Goal: Check status: Check status

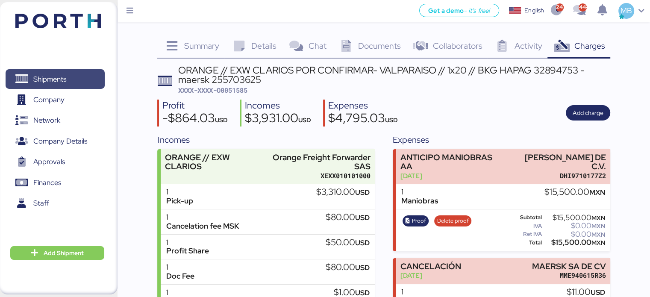
click at [62, 76] on span "Shipments" at bounding box center [49, 79] width 33 height 12
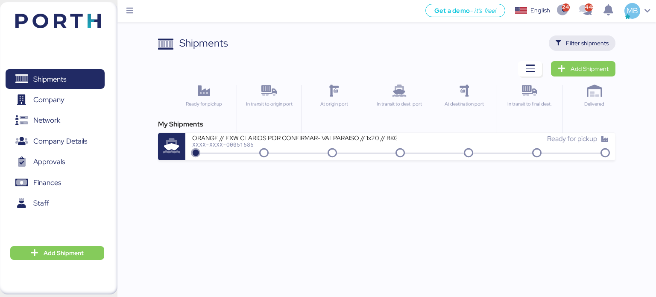
click at [581, 43] on span "Filter shipments" at bounding box center [587, 43] width 43 height 10
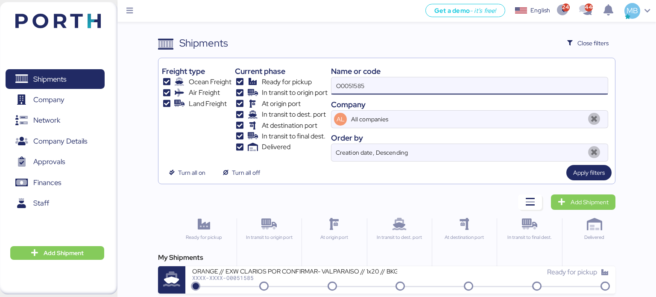
drag, startPoint x: 384, startPoint y: 82, endPoint x: 279, endPoint y: 82, distance: 104.3
click at [279, 82] on div "Freight type Ocean Freight Air Freight Land Freight Current phase Ready for pic…" at bounding box center [387, 112] width 450 height 100
paste input "O0051988"
type input "O0051988"
drag, startPoint x: 400, startPoint y: 81, endPoint x: 297, endPoint y: 82, distance: 102.6
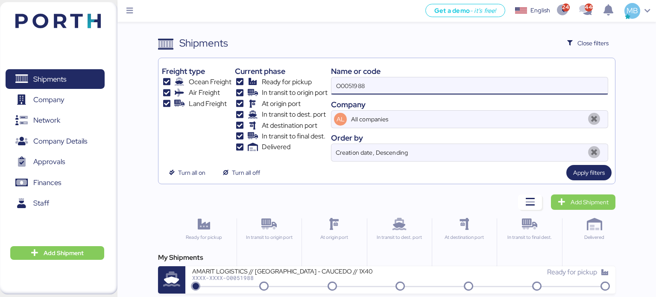
click at [297, 82] on div "Freight type Ocean Freight Air Freight Land Freight Current phase Ready for pic…" at bounding box center [387, 112] width 450 height 100
paste input "O0051323"
type input "O0051323"
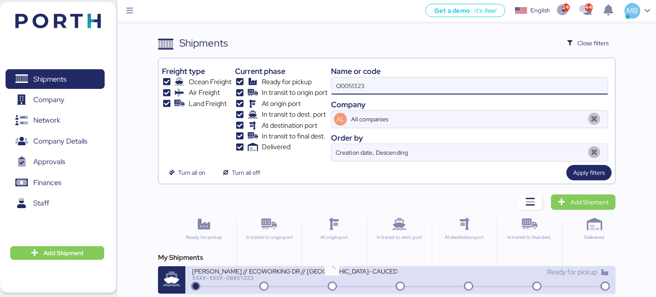
click at [339, 276] on div "XXXX-XXXX-O0051323" at bounding box center [294, 278] width 205 height 6
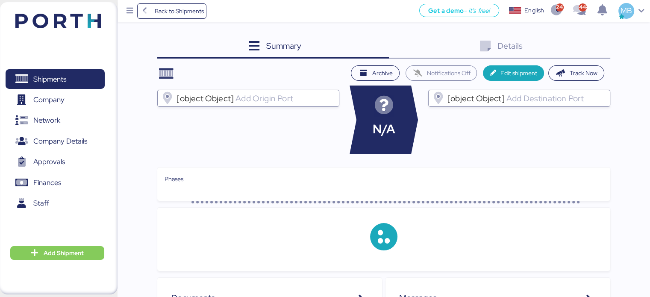
click at [593, 49] on div "Details 0" at bounding box center [499, 46] width 221 height 23
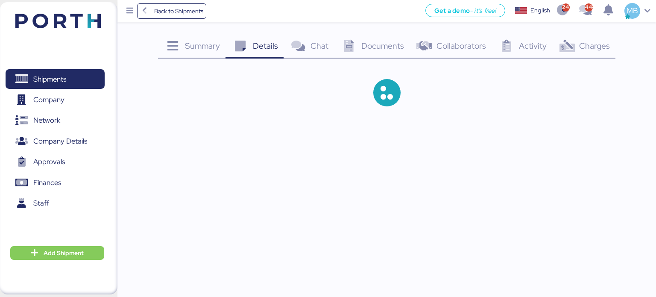
click at [593, 49] on span "Charges" at bounding box center [594, 45] width 31 height 11
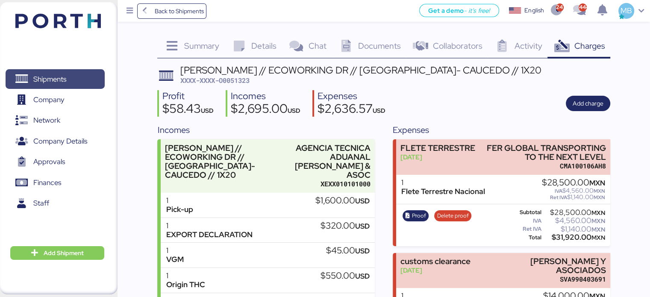
click at [68, 73] on span "Shipments" at bounding box center [55, 79] width 92 height 12
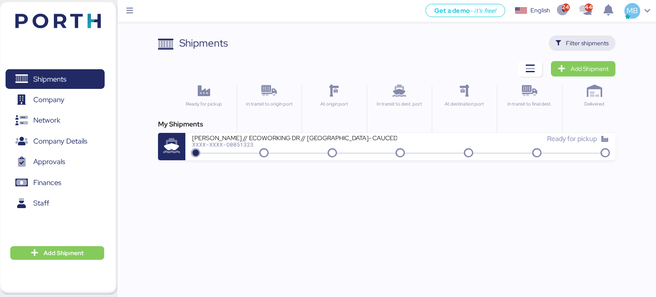
click at [593, 43] on span "Filter shipments" at bounding box center [587, 43] width 43 height 10
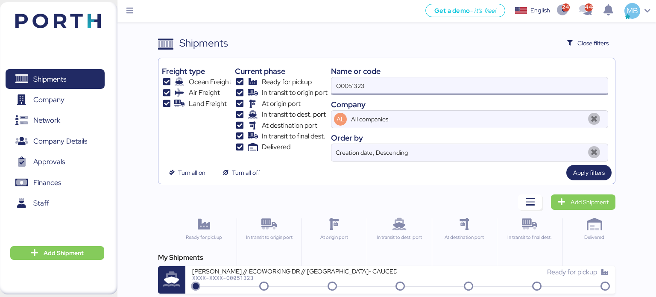
drag, startPoint x: 380, startPoint y: 90, endPoint x: 279, endPoint y: 89, distance: 100.8
click at [279, 89] on div "Freight type Ocean Freight Air Freight Land Freight Current phase Ready for pic…" at bounding box center [387, 112] width 450 height 100
paste input "O0051988"
type input "O0051988"
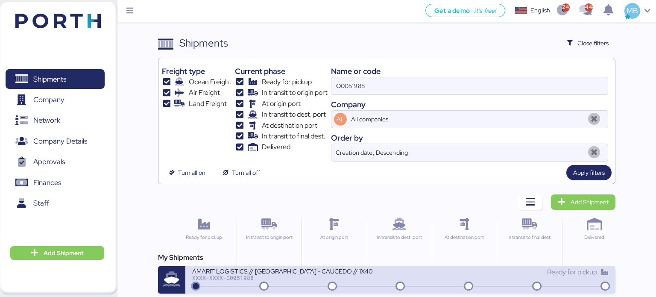
click at [306, 279] on div "XXXX-XXXX-O0051988" at bounding box center [294, 278] width 205 height 6
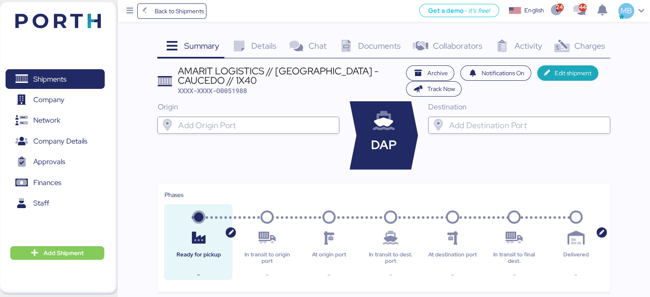
click at [592, 48] on span "Charges" at bounding box center [589, 45] width 31 height 11
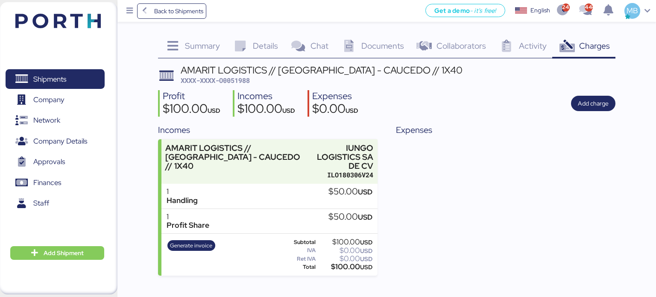
click at [238, 79] on span "XXXX-XXXX-O0051988" at bounding box center [215, 80] width 69 height 9
click at [241, 81] on span "XXXX-XXXX-O0051988" at bounding box center [215, 80] width 69 height 9
copy span "O0051988"
